Goal: Information Seeking & Learning: Learn about a topic

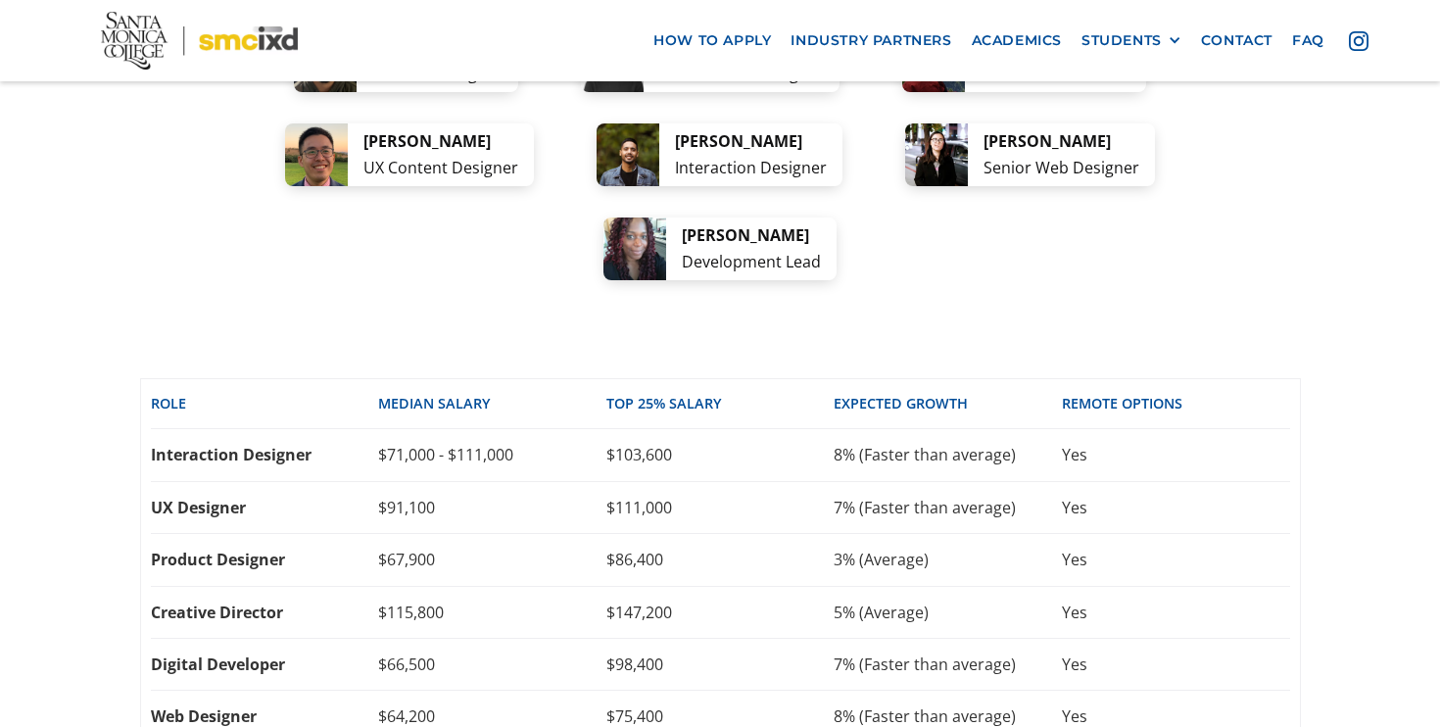
scroll to position [4137, 0]
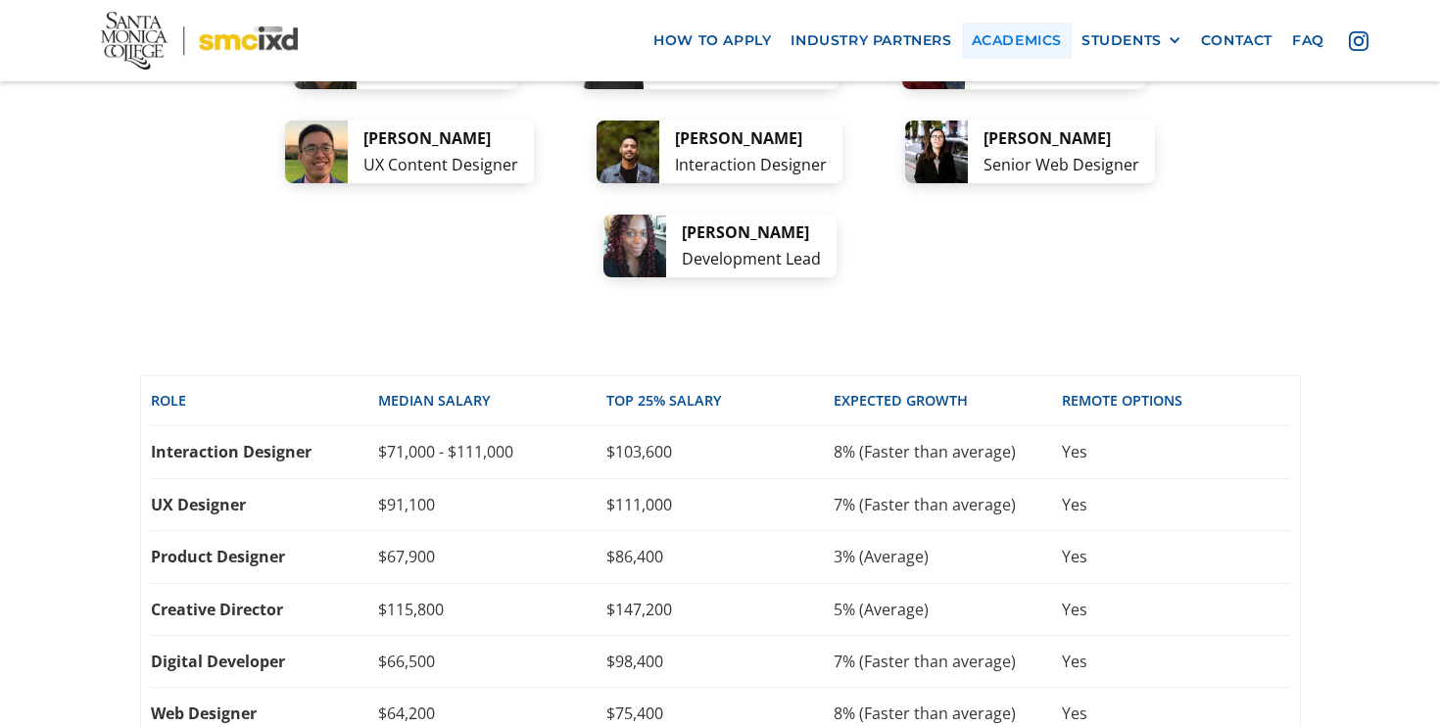
click at [1035, 39] on link "Academics" at bounding box center [1017, 41] width 110 height 36
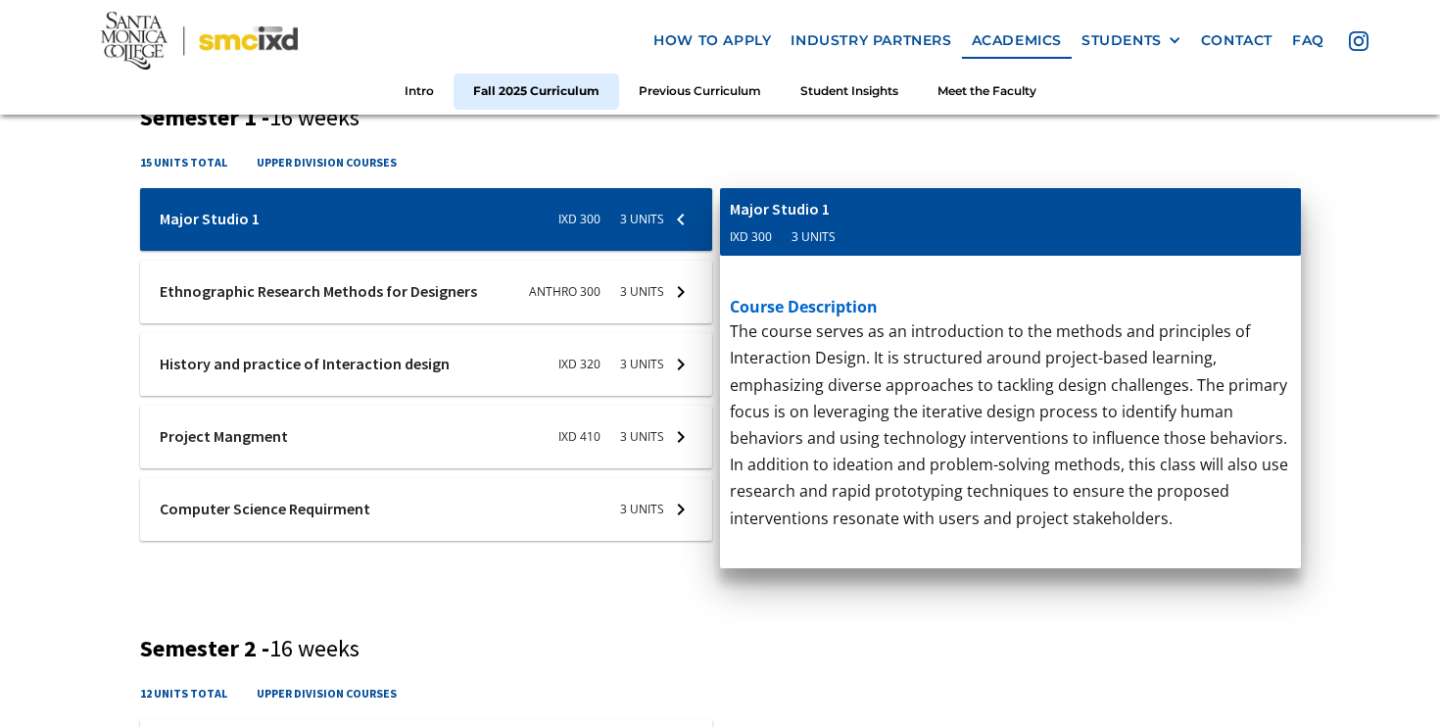
scroll to position [756, 0]
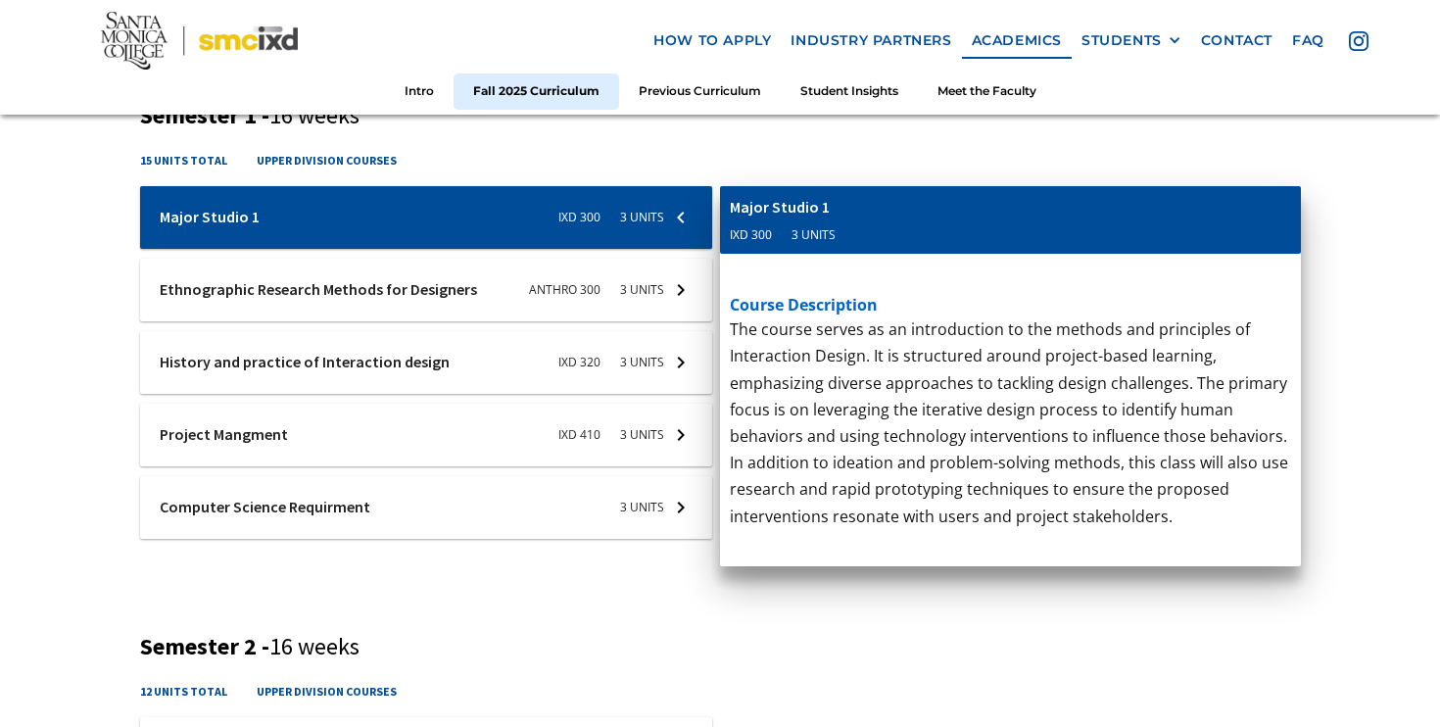
click at [322, 291] on div at bounding box center [426, 290] width 573 height 63
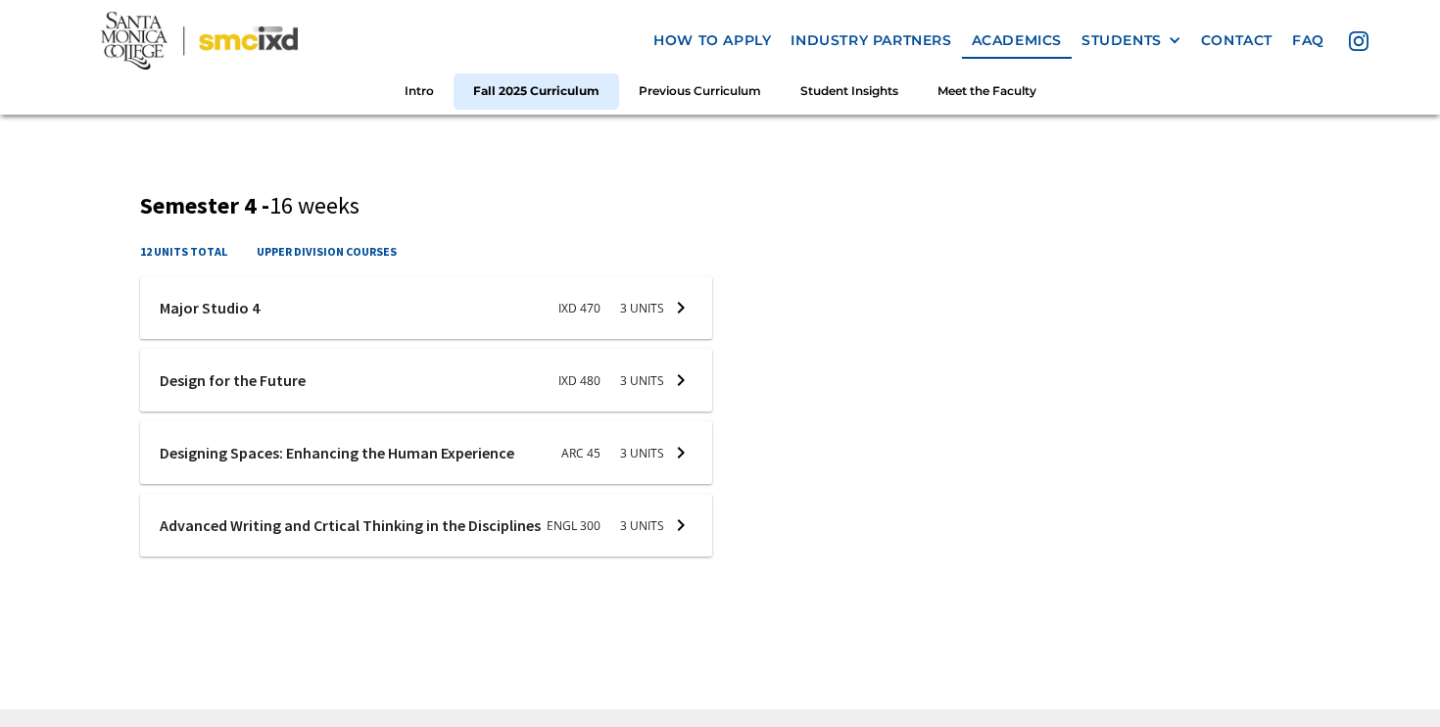
scroll to position [2133, 0]
click at [290, 283] on div at bounding box center [426, 308] width 573 height 63
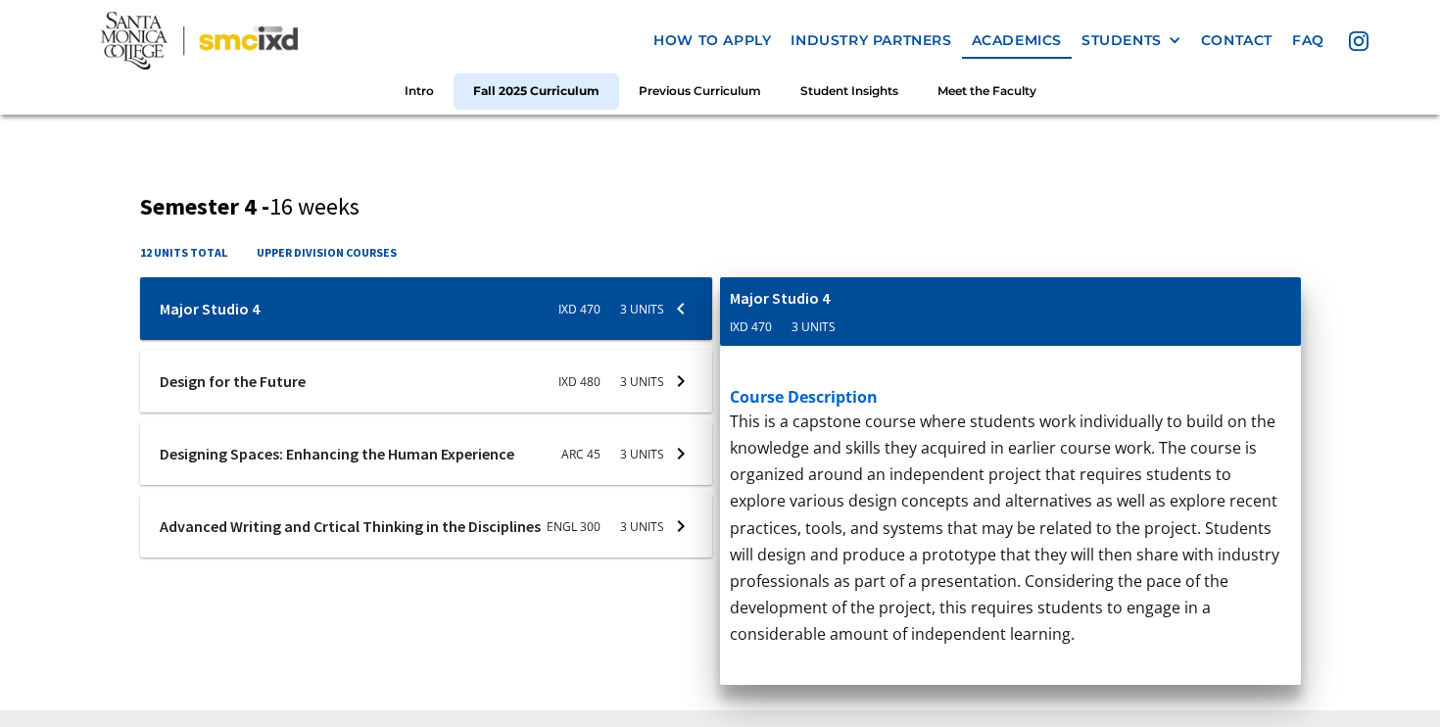
click at [267, 387] on div at bounding box center [426, 381] width 573 height 63
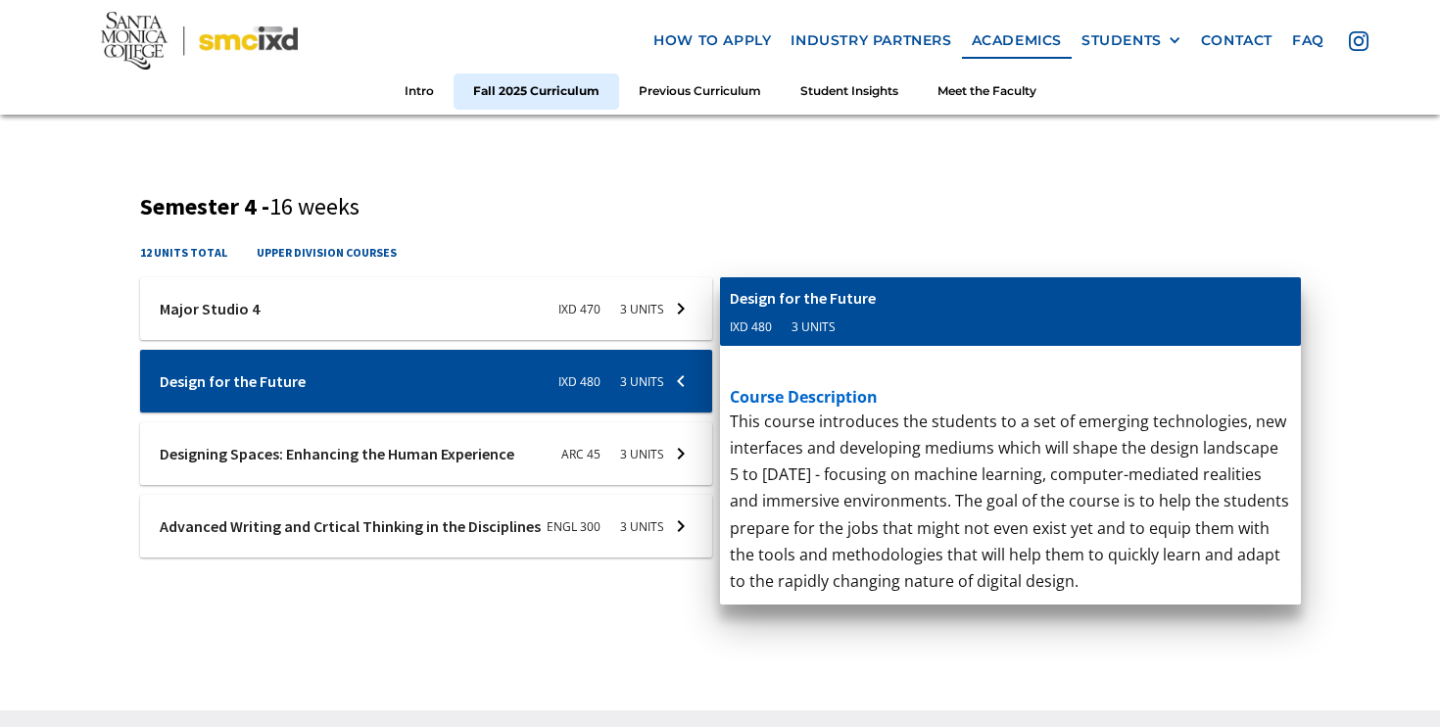
click at [362, 446] on div at bounding box center [426, 453] width 573 height 63
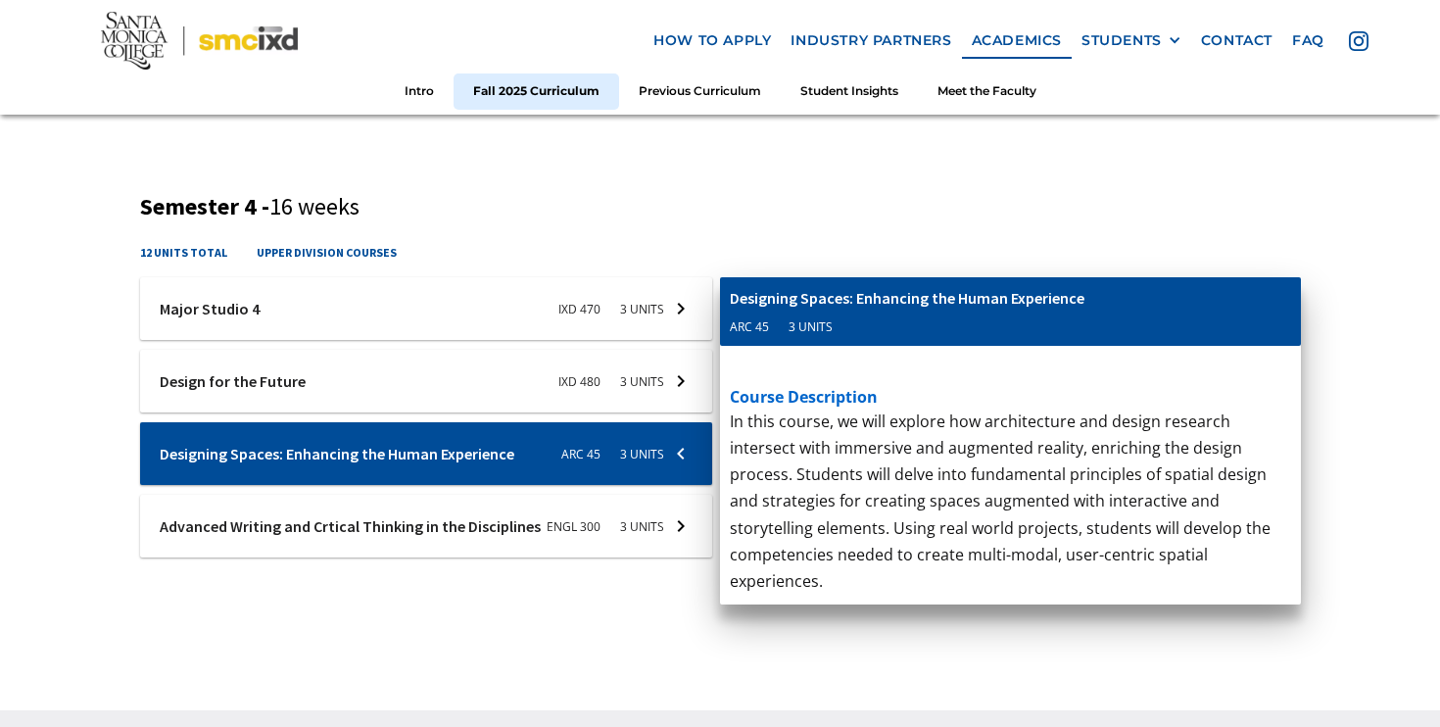
click at [298, 474] on div at bounding box center [426, 453] width 573 height 63
click at [298, 509] on div at bounding box center [426, 526] width 573 height 63
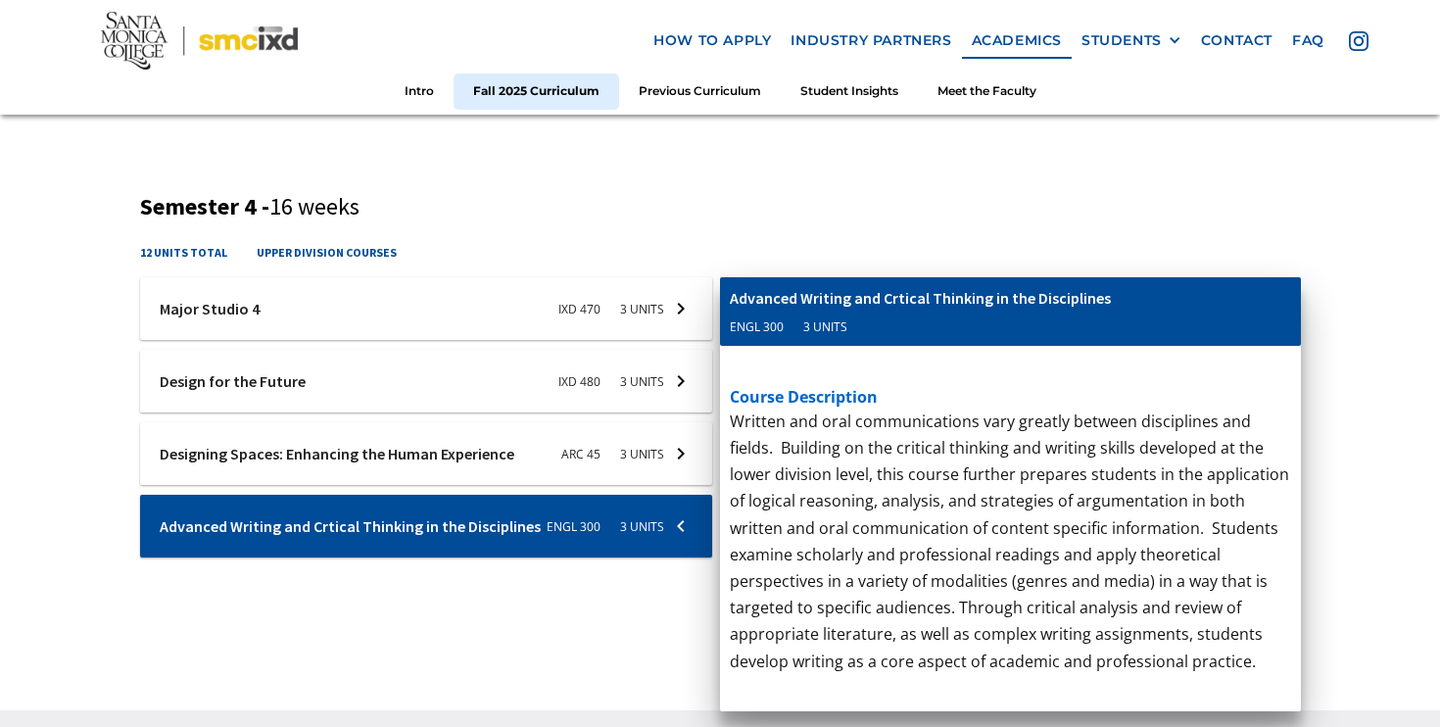
click at [255, 313] on div at bounding box center [426, 308] width 573 height 63
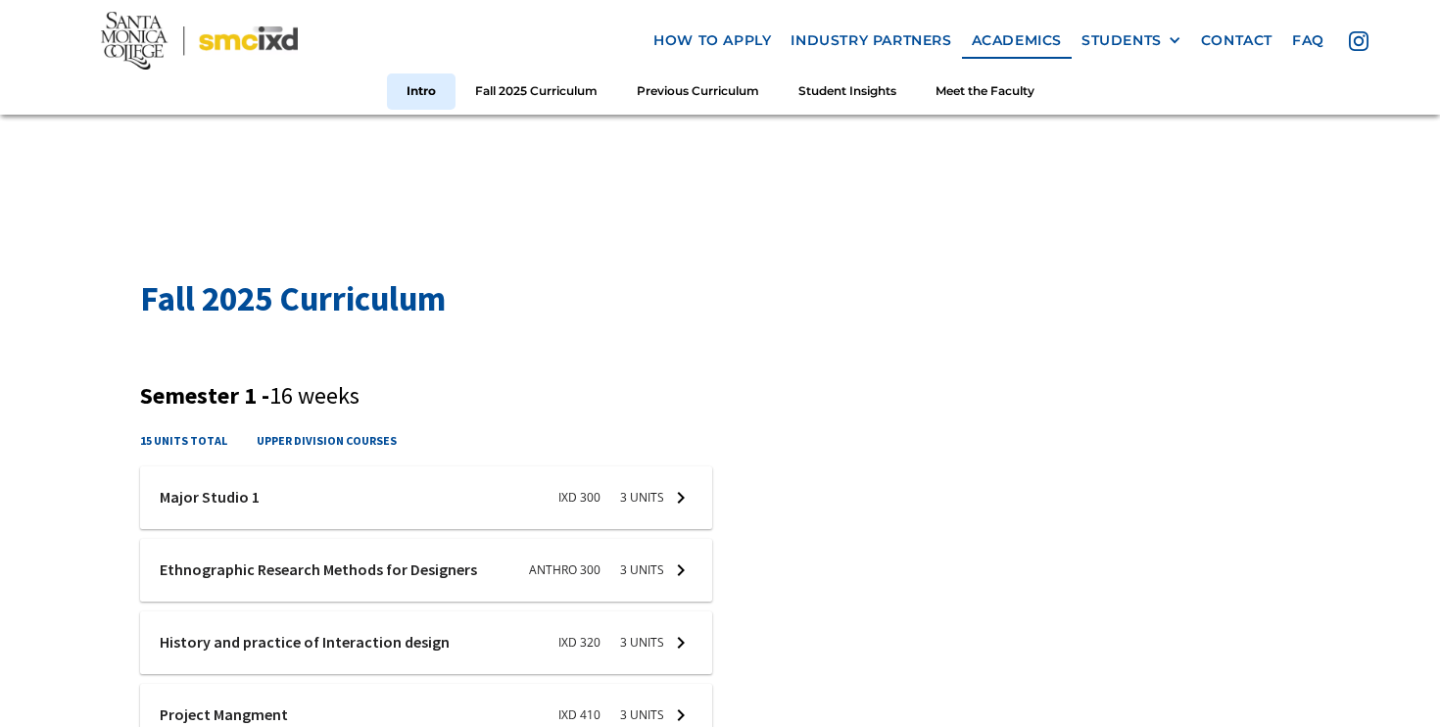
scroll to position [0, 0]
